Goal: Task Accomplishment & Management: Complete application form

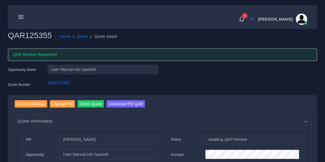
scroll to position [20, 0]
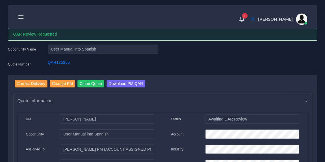
click at [21, 16] on icon at bounding box center [21, 17] width 6 height 6
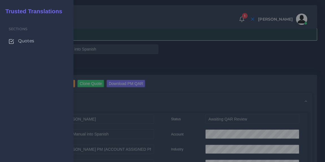
click at [25, 41] on span "Quotes" at bounding box center [26, 41] width 16 height 6
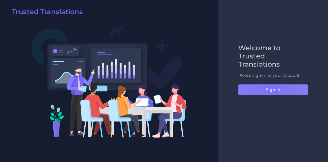
click at [271, 87] on button "Sign in" at bounding box center [274, 89] width 70 height 11
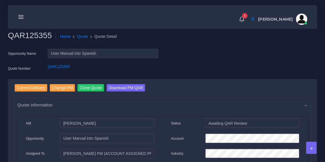
click at [22, 18] on icon at bounding box center [21, 17] width 6 height 6
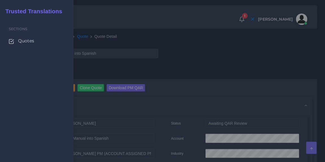
click at [26, 41] on span "Quotes" at bounding box center [26, 41] width 16 height 6
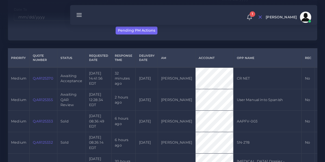
scroll to position [111, 0]
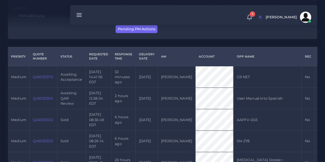
click at [43, 76] on link "QAR125370" at bounding box center [43, 77] width 20 height 4
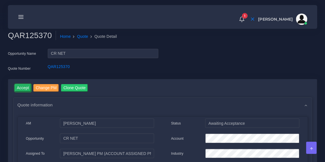
click at [25, 86] on input "Accept" at bounding box center [23, 88] width 17 height 8
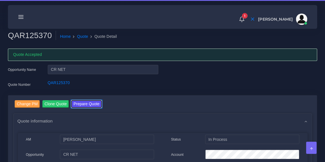
click at [85, 103] on button "Prepare Quote" at bounding box center [86, 104] width 31 height 8
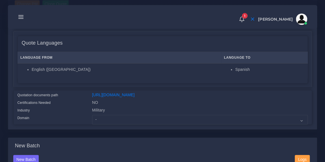
scroll to position [84, 0]
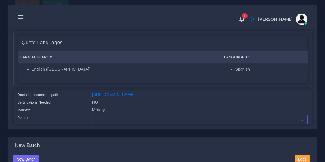
click at [120, 123] on select "- Advertising and Media Agriculture, Forestry and Fishing Architecture, Buildin…" at bounding box center [200, 120] width 216 height 10
select select "Military"
click at [92, 118] on select "- Advertising and Media Agriculture, Forestry and Fishing Architecture, Buildin…" at bounding box center [200, 120] width 216 height 10
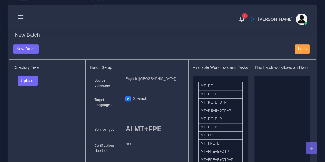
scroll to position [199, 0]
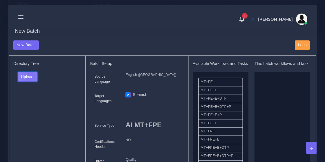
click at [29, 79] on button "Upload" at bounding box center [28, 77] width 20 height 10
click at [34, 101] on label "Files" at bounding box center [37, 97] width 39 height 7
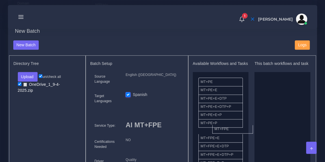
drag, startPoint x: 225, startPoint y: 138, endPoint x: 274, endPoint y: 118, distance: 52.8
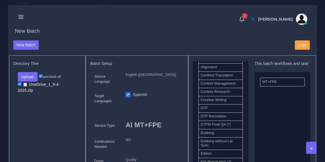
scroll to position [165, 0]
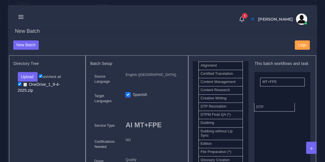
drag, startPoint x: 215, startPoint y: 112, endPoint x: 276, endPoint y: 110, distance: 61.0
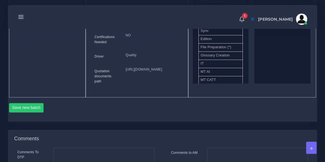
scroll to position [314, 0]
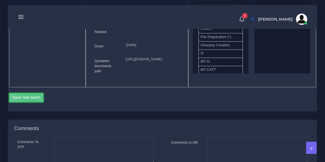
click at [32, 103] on button "Save new batch" at bounding box center [26, 98] width 35 height 10
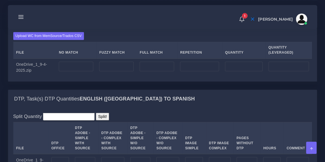
scroll to position [439, 0]
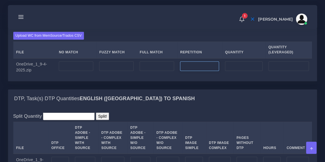
click at [197, 71] on input "number" at bounding box center [199, 66] width 39 height 10
paste input "24819"
type input "24819"
type input "6204"
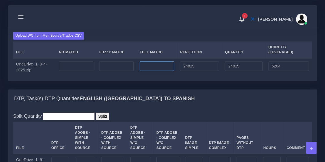
click at [144, 71] on input "number" at bounding box center [157, 66] width 34 height 10
type input "0"
click at [83, 71] on input "number" at bounding box center [76, 66] width 34 height 10
type input "69688"
type input "94507"
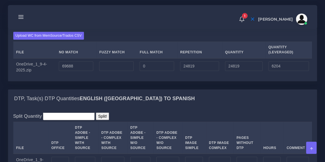
type input "75892"
click at [122, 63] on div "Upload WC from MemSource/Trados CSV File No Match Fuzzy Match Full Match Repeti…" at bounding box center [162, 54] width 299 height 44
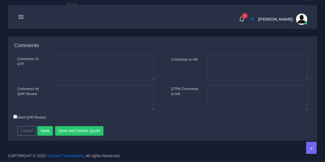
scroll to position [791, 0]
click at [38, 130] on button "Save" at bounding box center [45, 131] width 16 height 10
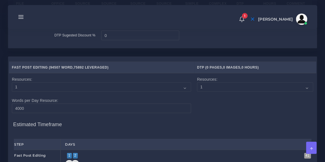
scroll to position [599, 0]
click at [71, 92] on select "1 2 3 4 5 6 7 8 9 10" at bounding box center [101, 87] width 179 height 10
select select "3"
click at [12, 92] on select "1 2 3 4 5 6 7 8 9 10" at bounding box center [101, 87] width 179 height 10
click at [103, 116] on td "Resources: 1 2 3 4 5 6 7 8 9 10 Words per Day Resource: 4000" at bounding box center [101, 94] width 185 height 43
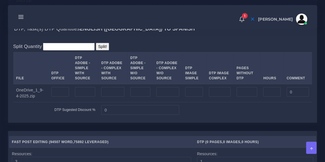
scroll to position [525, 0]
click at [51, 97] on input "number" at bounding box center [60, 92] width 18 height 10
type input "1304"
click at [152, 69] on div "Split Quantity Split! File DTP Office DTP Adobe - Simple With Source DTP Adobe …" at bounding box center [162, 80] width 308 height 85
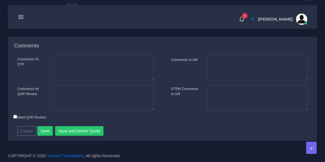
scroll to position [858, 0]
click at [46, 130] on button "Save" at bounding box center [45, 131] width 16 height 10
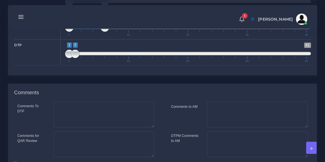
scroll to position [797, 0]
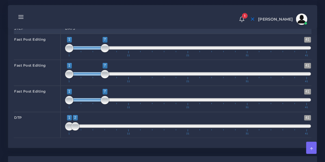
scroll to position [724, 0]
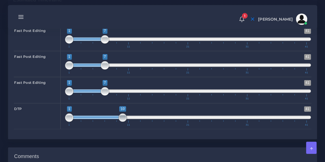
drag, startPoint x: 75, startPoint y: 143, endPoint x: 124, endPoint y: 143, distance: 49.1
click at [124, 122] on span at bounding box center [122, 118] width 8 height 8
type input "8;10"
drag, startPoint x: 67, startPoint y: 144, endPoint x: 109, endPoint y: 145, distance: 42.1
click at [109, 122] on span at bounding box center [110, 118] width 8 height 8
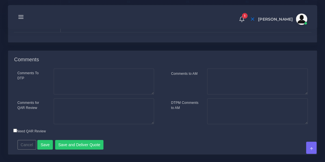
scroll to position [858, 0]
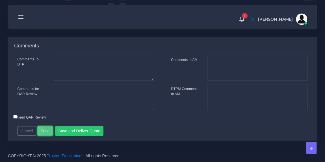
click at [46, 129] on button "Save" at bounding box center [45, 131] width 16 height 10
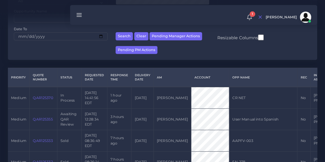
scroll to position [97, 0]
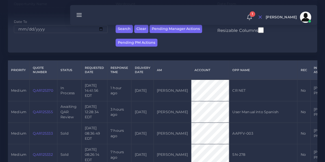
click at [42, 92] on link "QAR125370" at bounding box center [43, 90] width 20 height 4
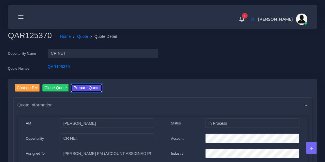
click at [93, 87] on button "Prepare Quote" at bounding box center [86, 88] width 31 height 8
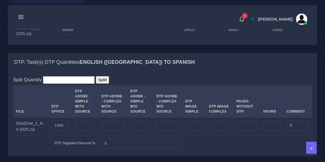
scroll to position [547, 0]
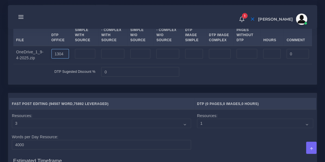
click at [66, 59] on input "1304" at bounding box center [60, 54] width 18 height 10
type input "1373"
click at [156, 21] on div "1 Notifications 1 New Driver Update: Extra Quality renamed to Quality Changed" at bounding box center [162, 17] width 301 height 20
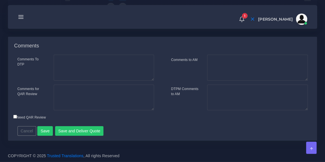
scroll to position [843, 0]
click at [91, 132] on button "Save and Deliver Quote" at bounding box center [79, 131] width 49 height 10
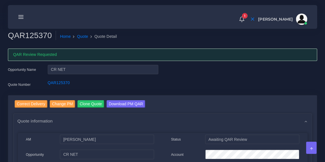
click at [21, 16] on line at bounding box center [21, 16] width 5 height 0
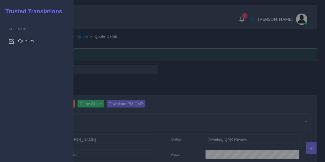
click at [25, 44] on span "Quotes" at bounding box center [26, 41] width 16 height 6
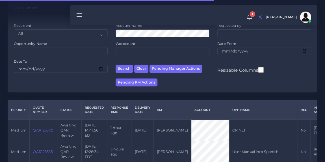
scroll to position [58, 0]
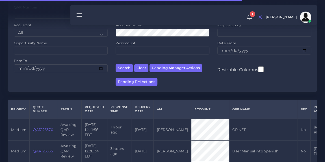
click at [42, 153] on link "QAR125355" at bounding box center [43, 151] width 20 height 4
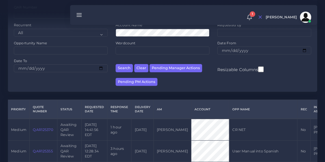
click at [46, 152] on link "QAR125355" at bounding box center [43, 151] width 20 height 4
